Goal: Information Seeking & Learning: Check status

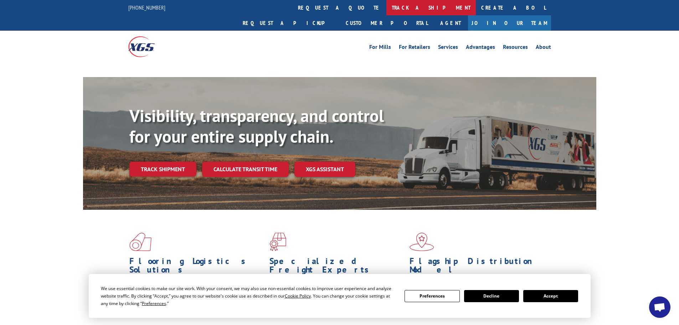
click at [386, 9] on link "track a shipment" at bounding box center [430, 7] width 89 height 15
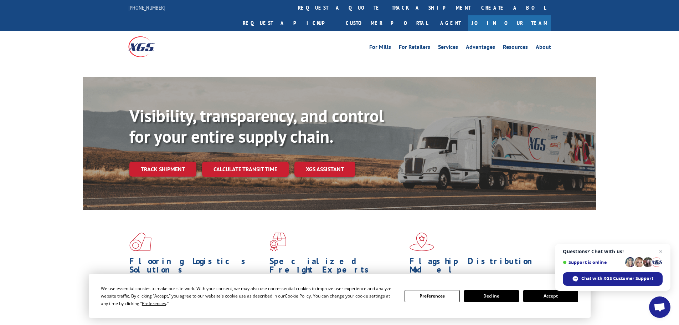
click at [539, 295] on button "Accept" at bounding box center [550, 296] width 55 height 12
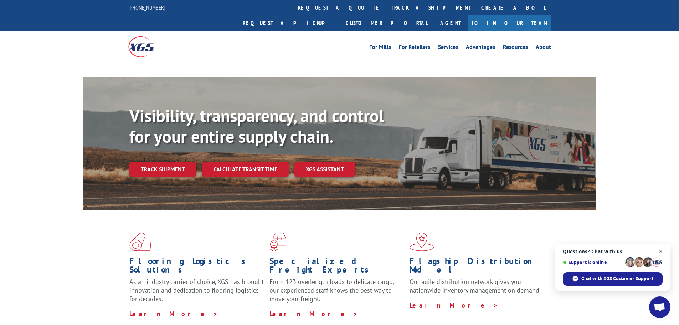
click at [661, 251] on span "Close chat" at bounding box center [661, 251] width 9 height 9
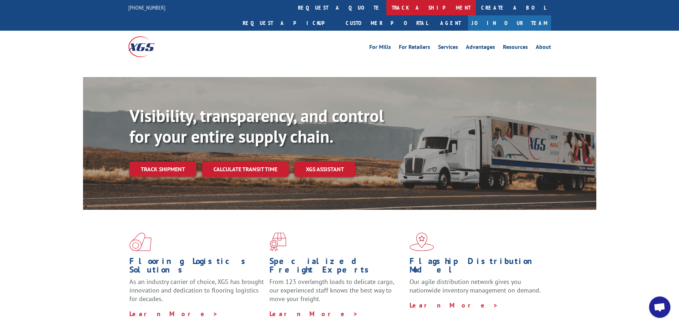
click at [386, 7] on link "track a shipment" at bounding box center [430, 7] width 89 height 15
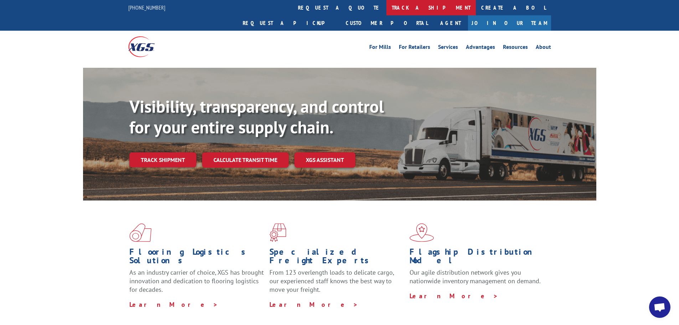
click at [386, 5] on link "track a shipment" at bounding box center [430, 7] width 89 height 15
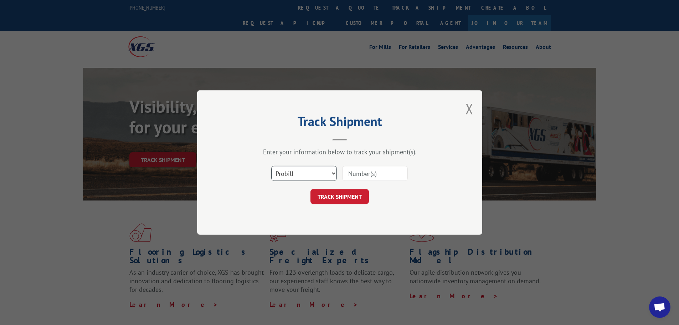
click at [301, 174] on select "Select category... Probill BOL PO" at bounding box center [304, 173] width 66 height 15
select select "bol"
click at [271, 166] on select "Select category... Probill BOL PO" at bounding box center [304, 173] width 66 height 15
paste input "6042262"
type input "6042262"
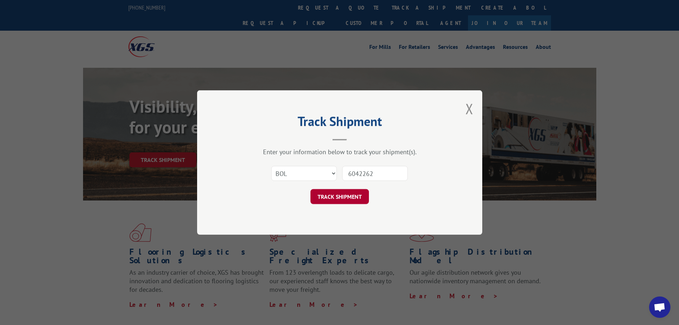
click at [353, 196] on button "TRACK SHIPMENT" at bounding box center [340, 196] width 58 height 15
